Goal: Use online tool/utility: Utilize a website feature to perform a specific function

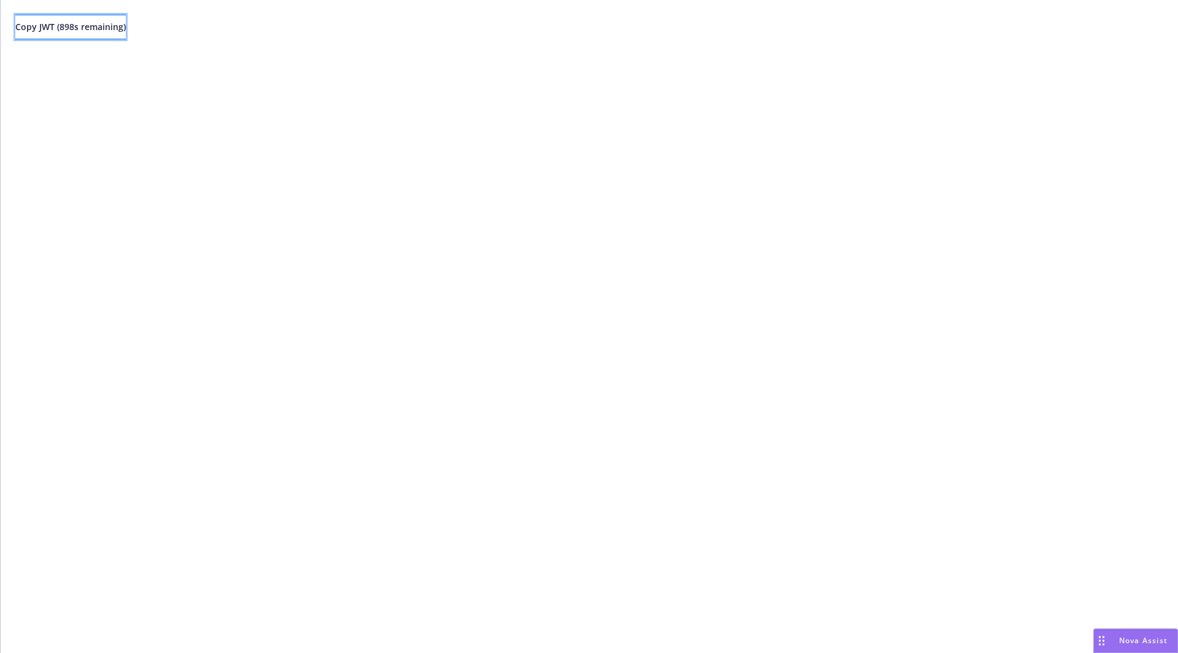
click at [126, 25] on button "Copy JWT ( 898 s remaining)" at bounding box center [70, 27] width 110 height 25
click at [74, 19] on button "Copy JWT ( 0 s remaining)" at bounding box center [65, 27] width 101 height 25
